Goal: Browse casually: Explore the website without a specific task or goal

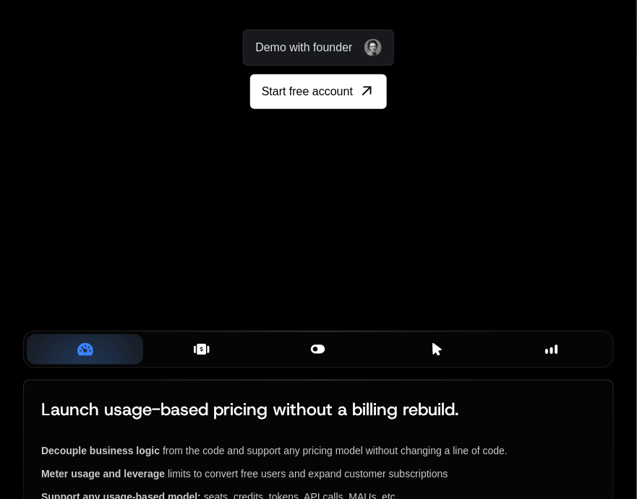
scroll to position [0, 401]
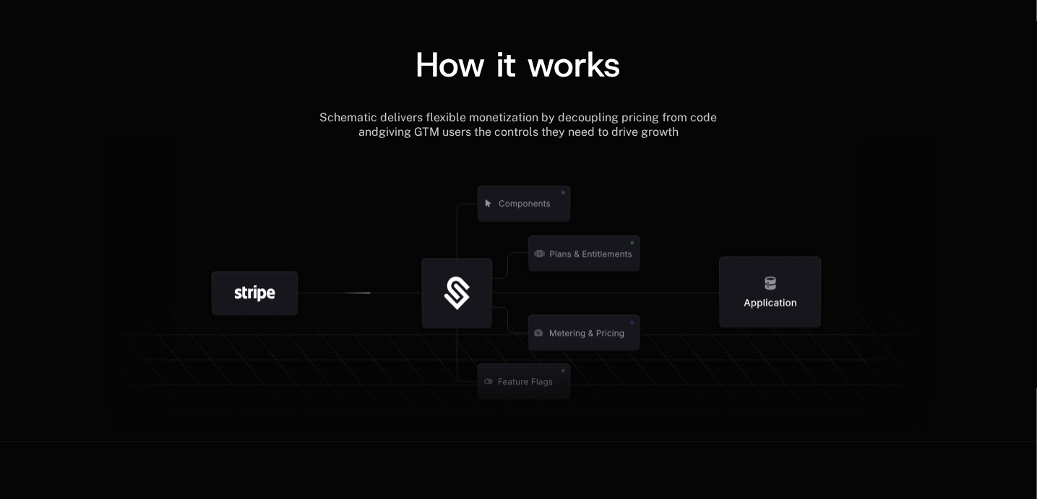
scroll to position [1634, 0]
drag, startPoint x: 598, startPoint y: 257, endPoint x: 570, endPoint y: 239, distance: 32.5
click at [570, 239] on icon at bounding box center [524, 201] width 151 height 151
drag, startPoint x: 253, startPoint y: 277, endPoint x: 264, endPoint y: 288, distance: 15.8
click at [264, 288] on g at bounding box center [601, 379] width 1335 height 507
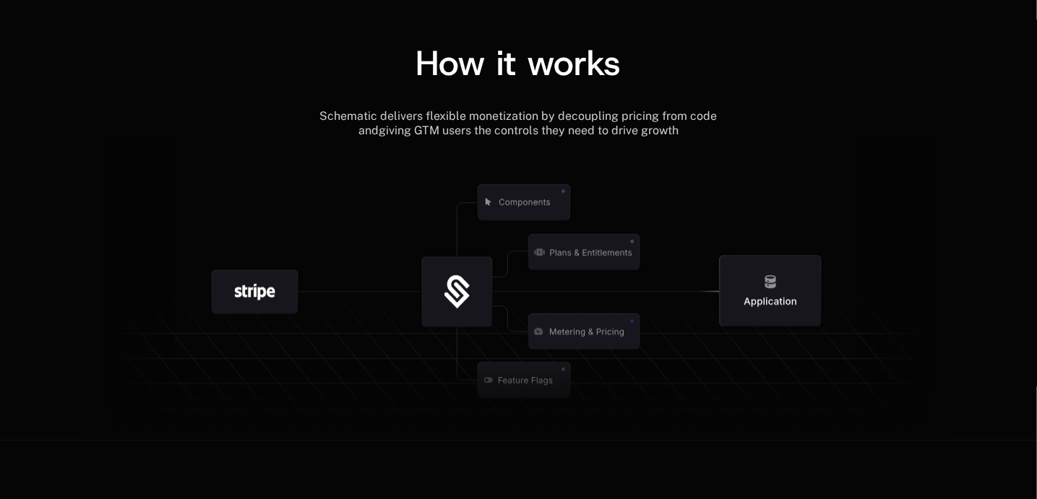
click at [462, 275] on g at bounding box center [567, 379] width 1335 height 507
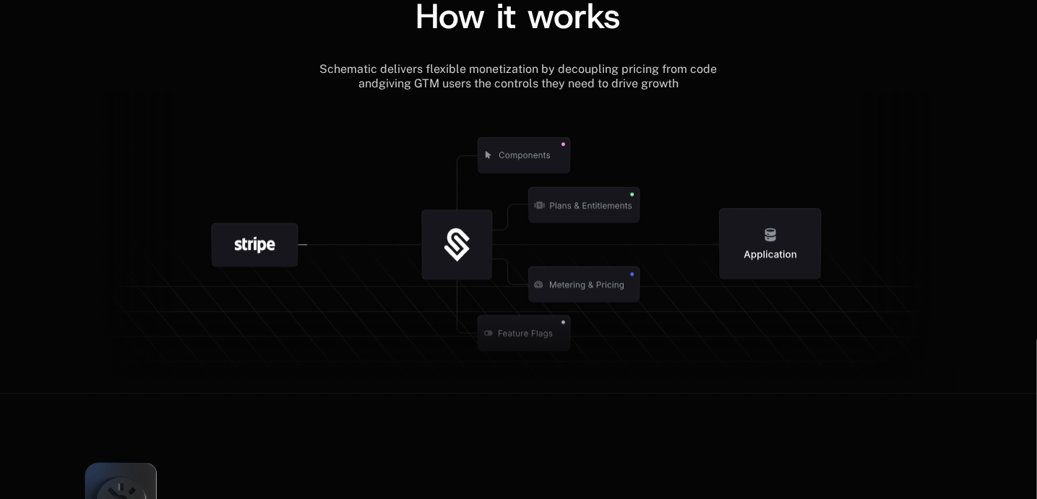
scroll to position [1684, 0]
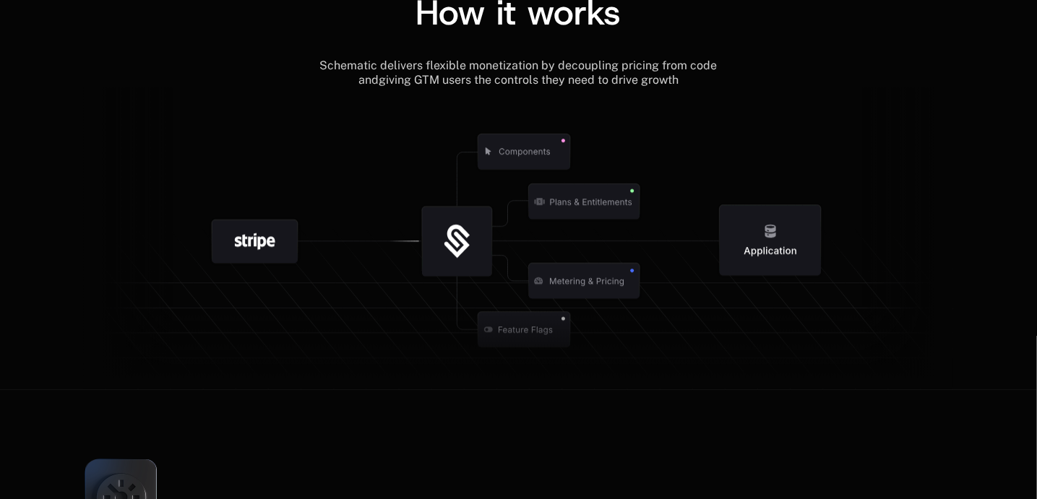
drag, startPoint x: 771, startPoint y: 239, endPoint x: 762, endPoint y: 241, distance: 8.9
click at [762, 241] on icon at bounding box center [770, 240] width 101 height 71
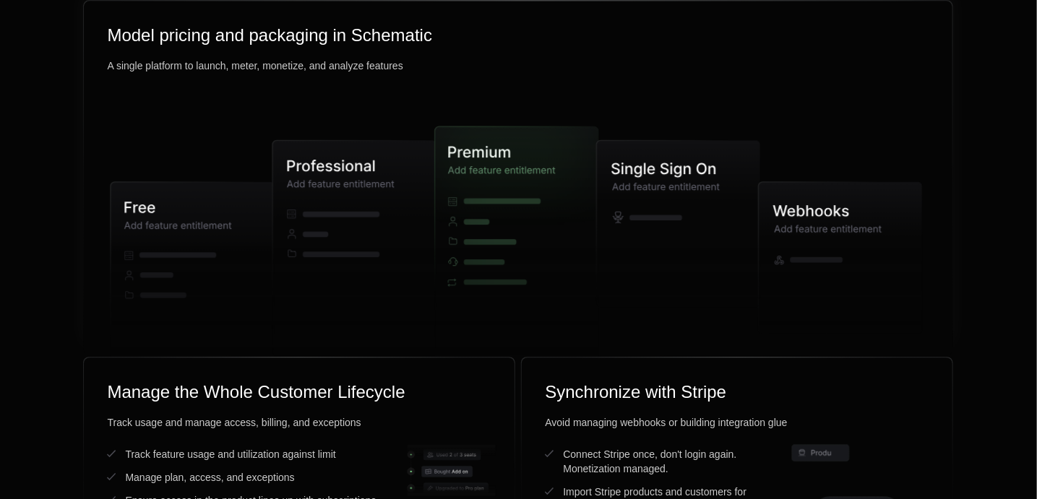
scroll to position [3602, 0]
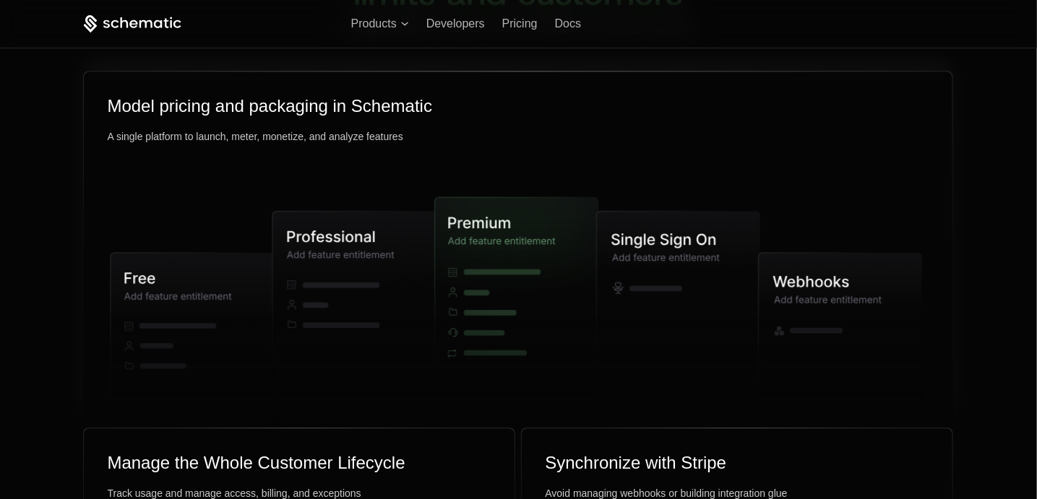
drag, startPoint x: 319, startPoint y: 268, endPoint x: 395, endPoint y: 260, distance: 77.0
click at [395, 260] on icon at bounding box center [354, 318] width 163 height 215
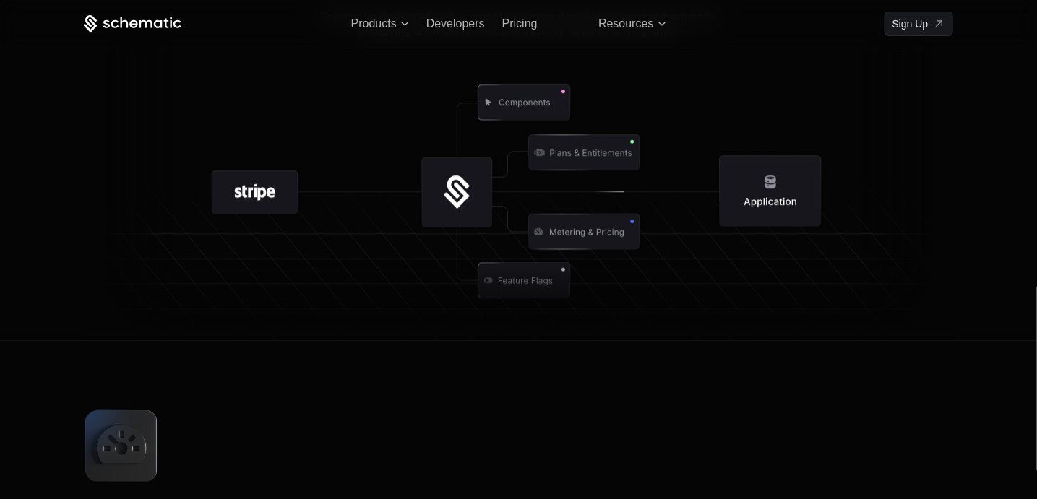
scroll to position [1618, 0]
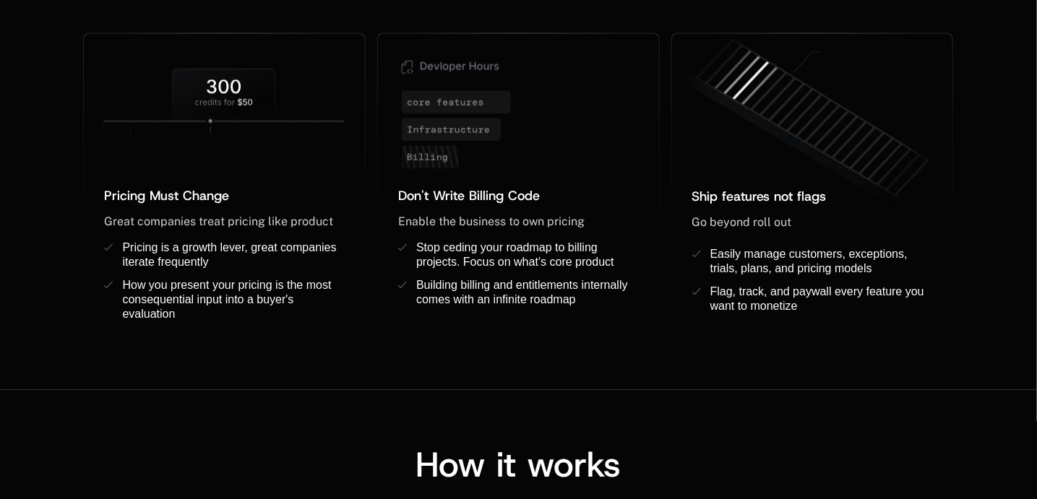
scroll to position [1116, 0]
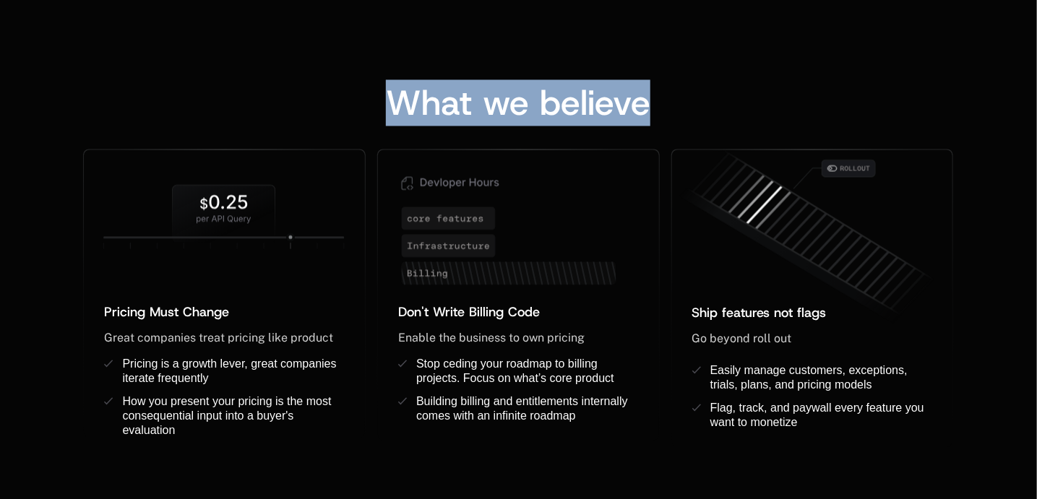
drag, startPoint x: 386, startPoint y: 103, endPoint x: 673, endPoint y: 126, distance: 288.5
click at [673, 126] on div "What we believe" at bounding box center [518, 117] width 870 height 64
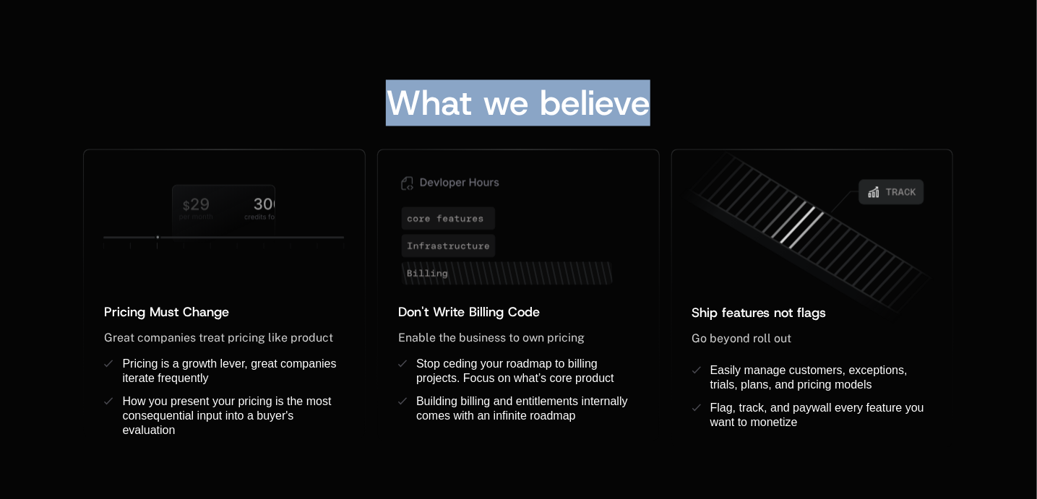
click at [391, 123] on span "What we believe" at bounding box center [518, 102] width 264 height 46
drag, startPoint x: 391, startPoint y: 123, endPoint x: 676, endPoint y: 142, distance: 285.4
click at [676, 142] on div "What we believe" at bounding box center [518, 117] width 870 height 64
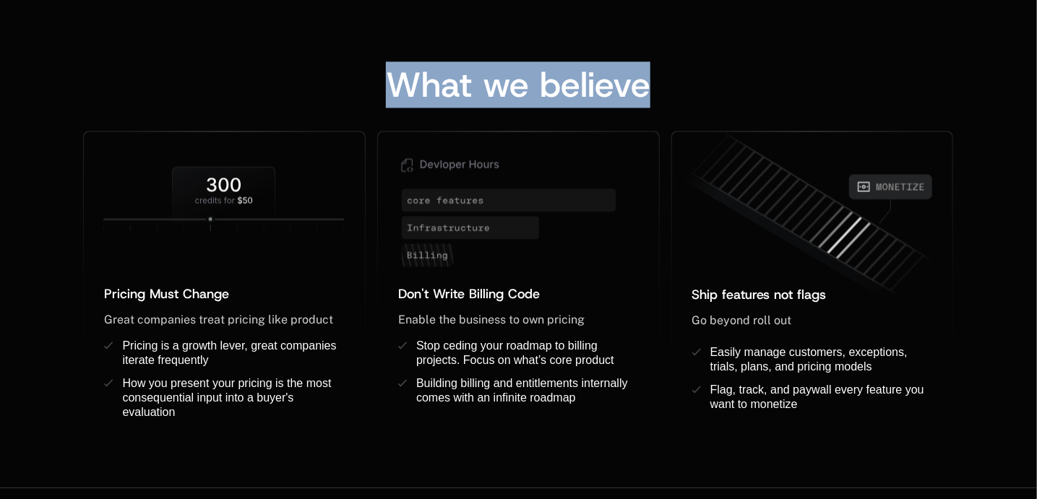
scroll to position [1178, 0]
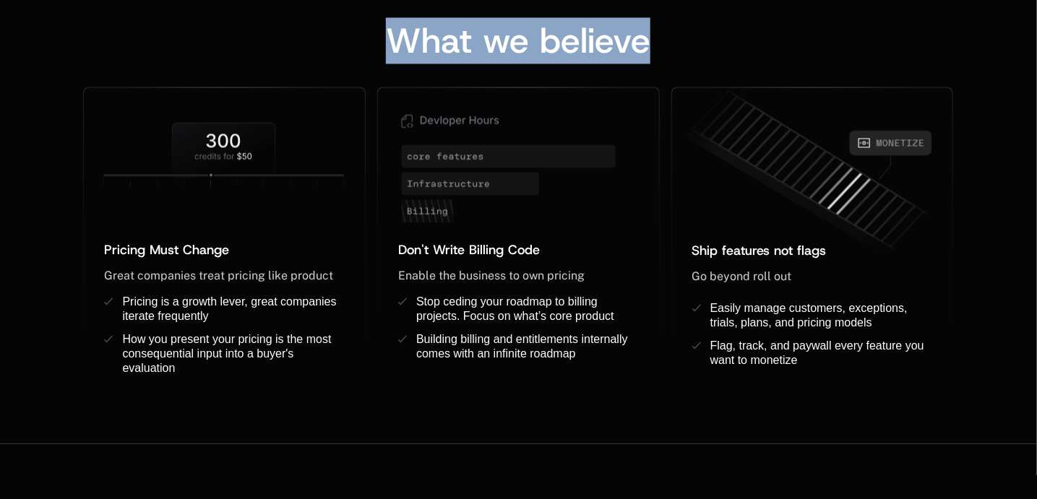
click at [673, 62] on div "What we believe" at bounding box center [518, 55] width 870 height 64
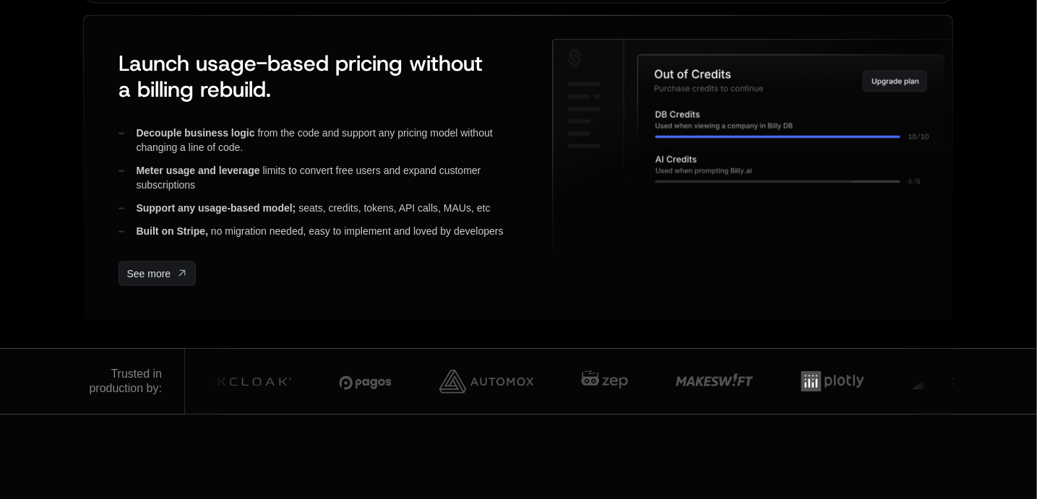
scroll to position [403, 0]
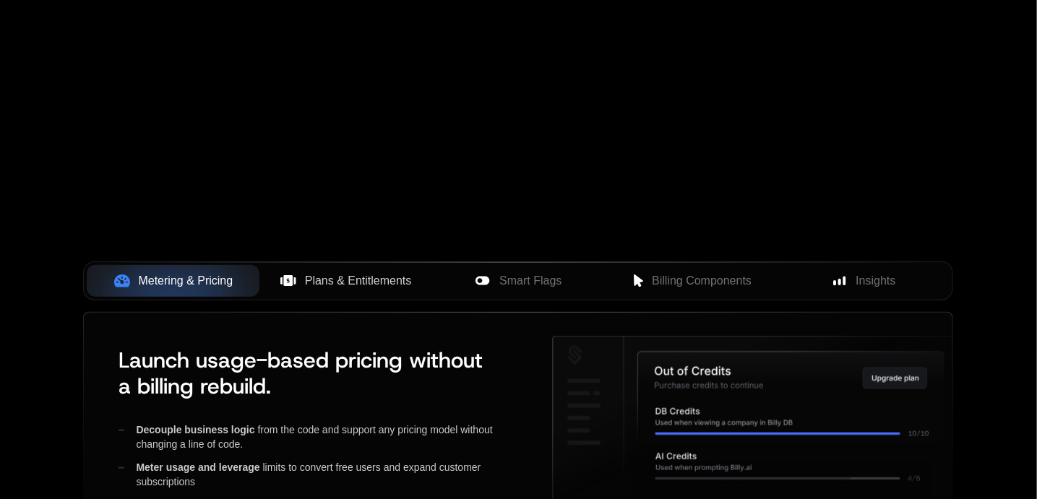
click at [335, 279] on span "Plans & Entitlements" at bounding box center [358, 280] width 107 height 17
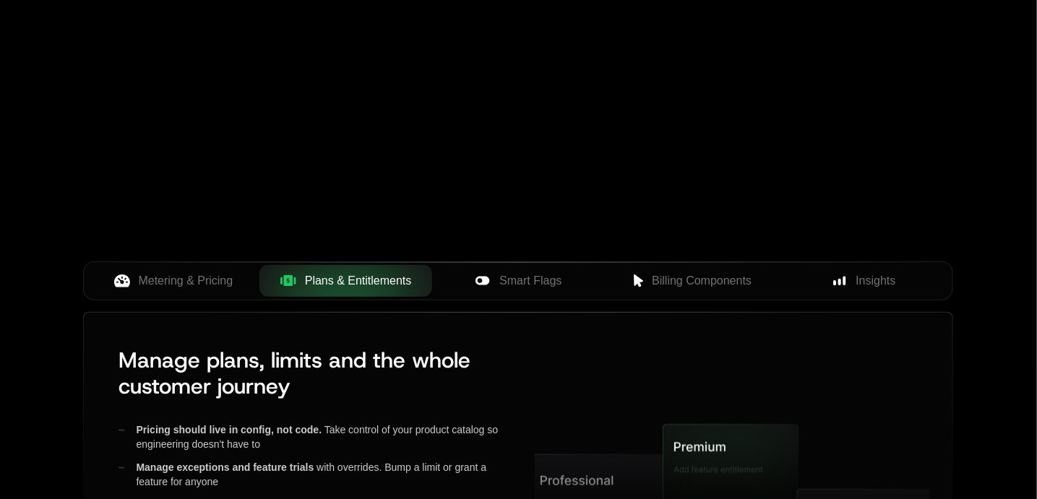
scroll to position [567, 0]
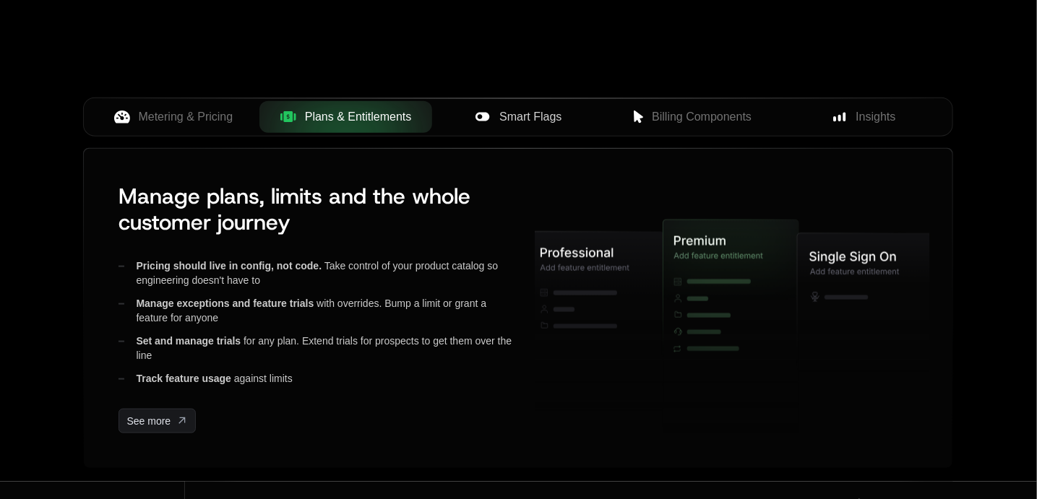
click at [525, 119] on span "Smart Flags" at bounding box center [530, 116] width 62 height 17
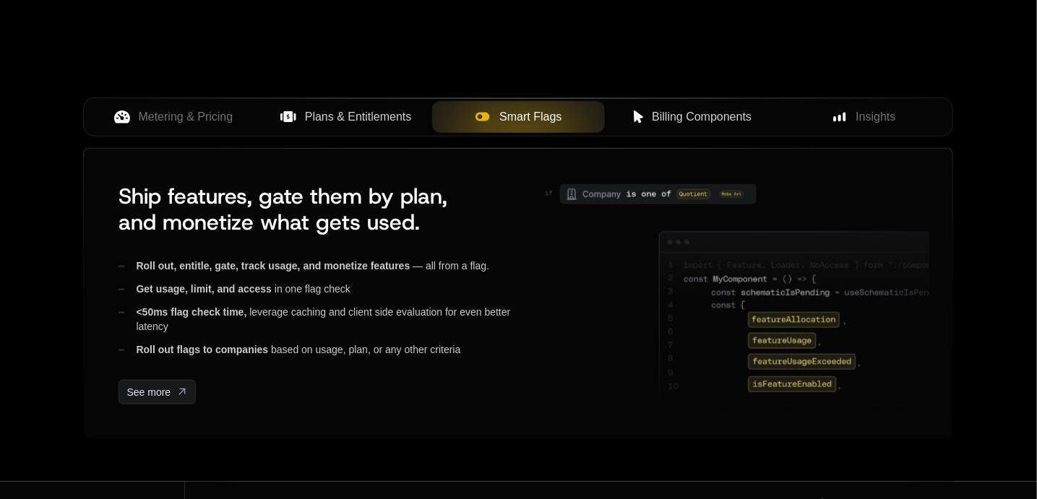
click at [693, 120] on span "Billing Components" at bounding box center [702, 116] width 100 height 17
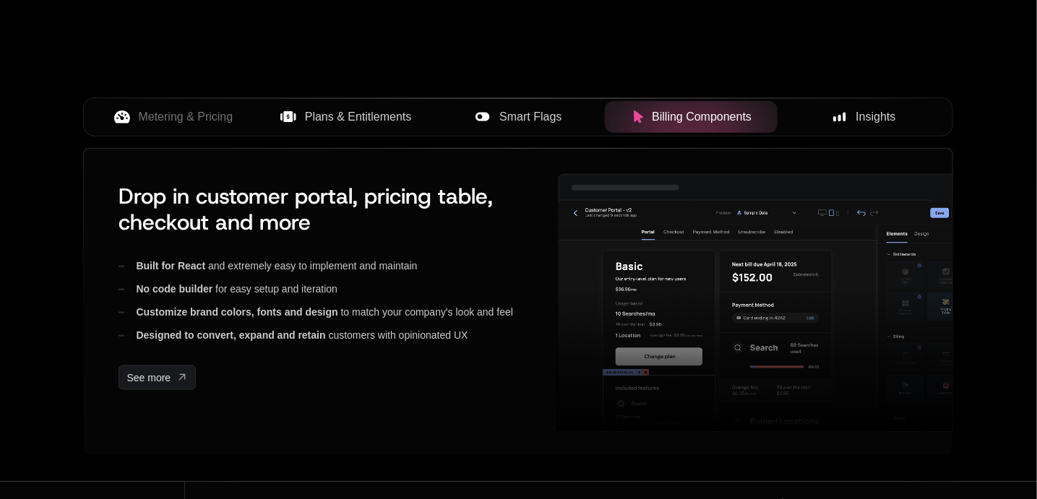
click at [843, 111] on icon at bounding box center [839, 117] width 13 height 13
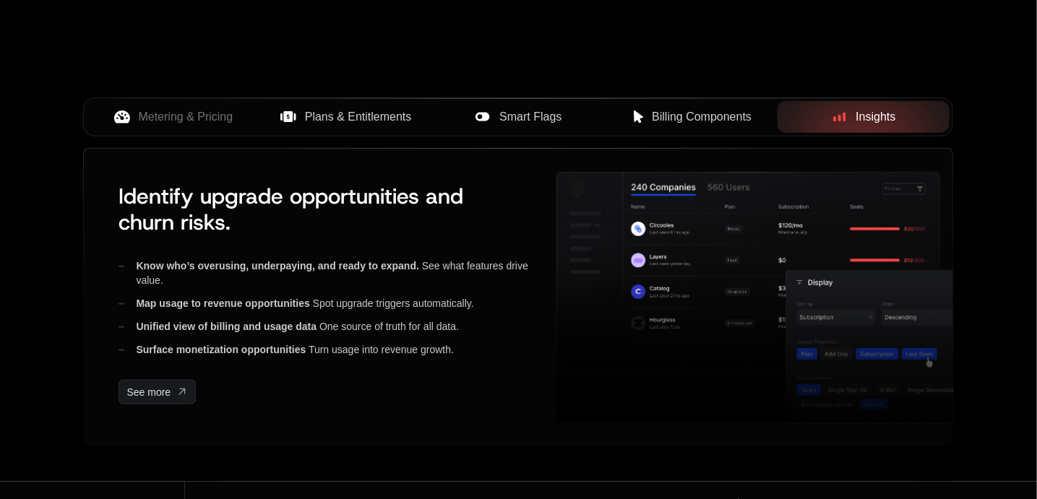
click at [676, 104] on button "Billing Components" at bounding box center [691, 117] width 173 height 32
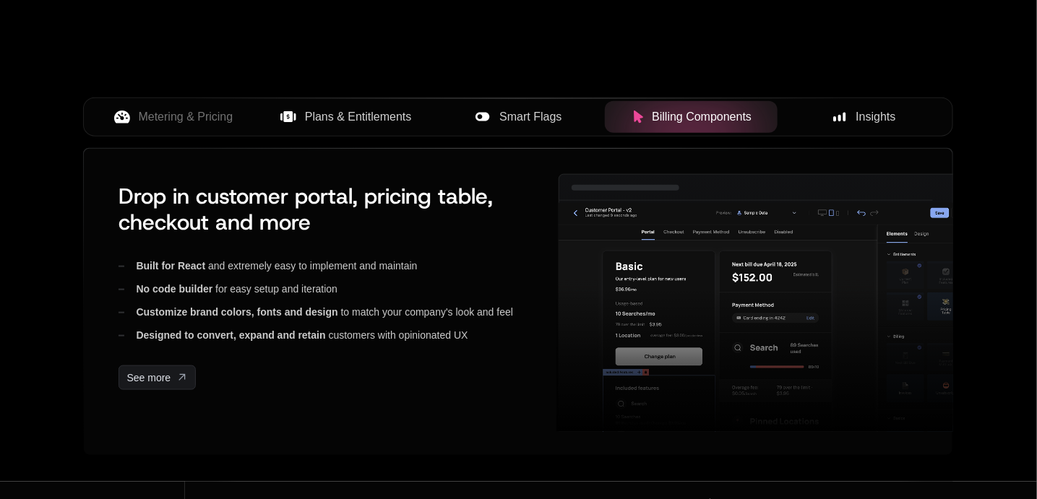
click at [537, 121] on span "Smart Flags" at bounding box center [530, 116] width 62 height 17
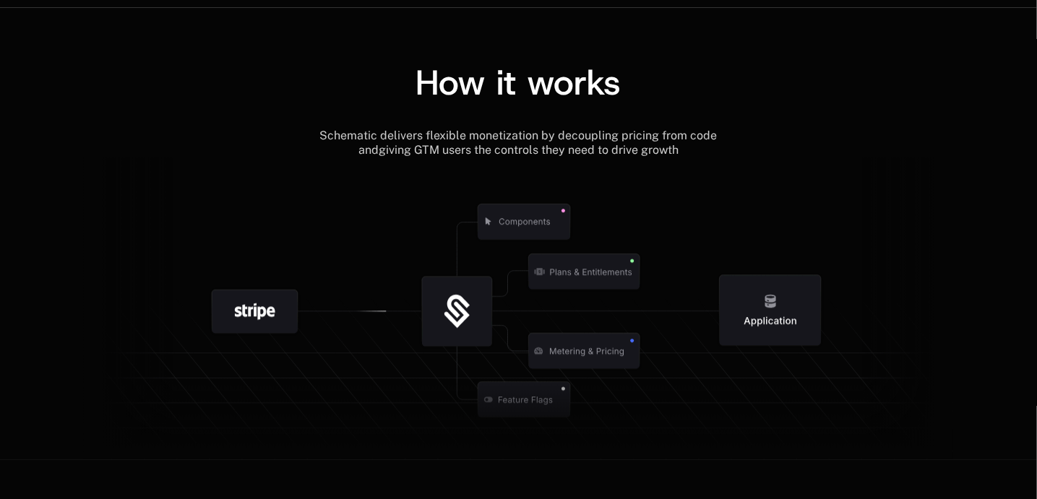
scroll to position [1614, 0]
drag, startPoint x: 404, startPoint y: 90, endPoint x: 416, endPoint y: 89, distance: 11.7
click at [416, 89] on div "How it works" at bounding box center [518, 83] width 870 height 35
click at [416, 89] on span "How it works" at bounding box center [518, 83] width 205 height 46
drag, startPoint x: 416, startPoint y: 89, endPoint x: 451, endPoint y: 92, distance: 35.5
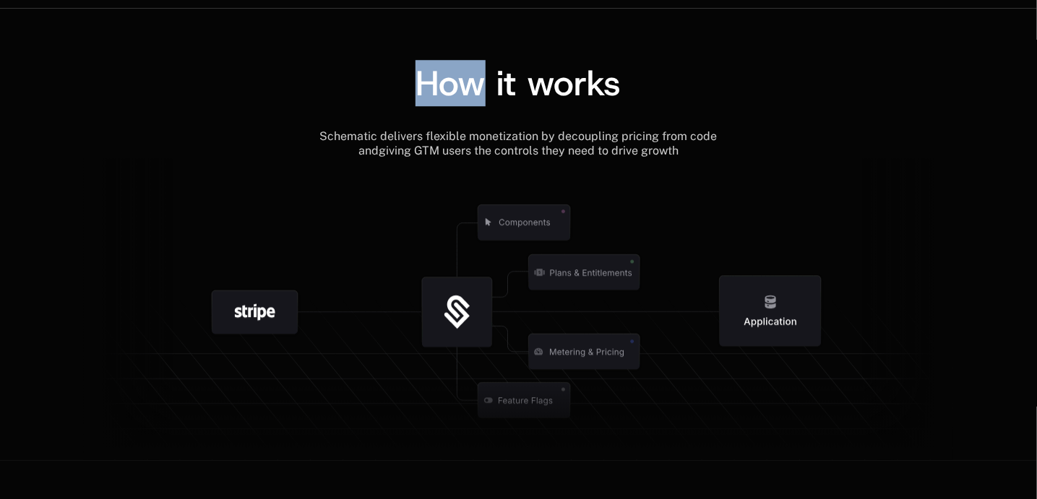
click at [451, 92] on span "How it works" at bounding box center [518, 83] width 205 height 46
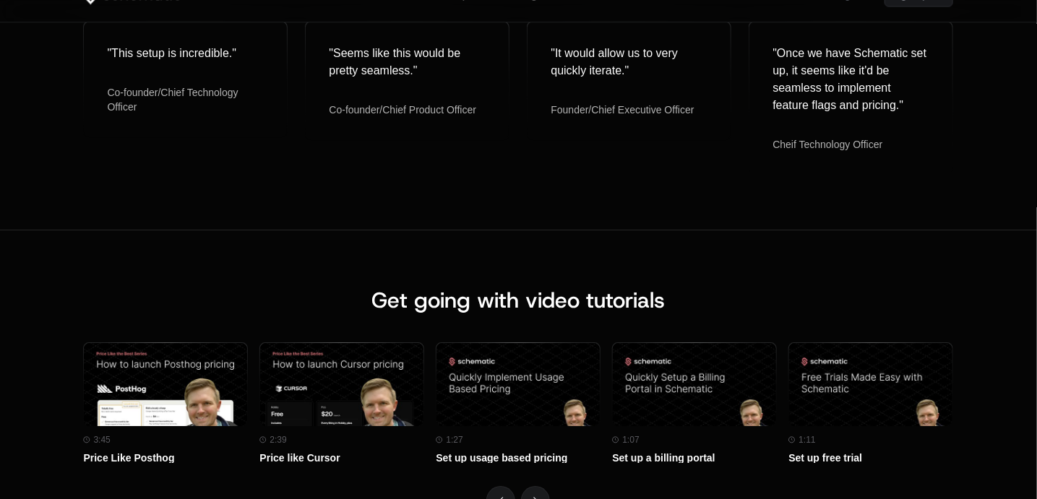
scroll to position [5887, 0]
